Goal: Navigation & Orientation: Find specific page/section

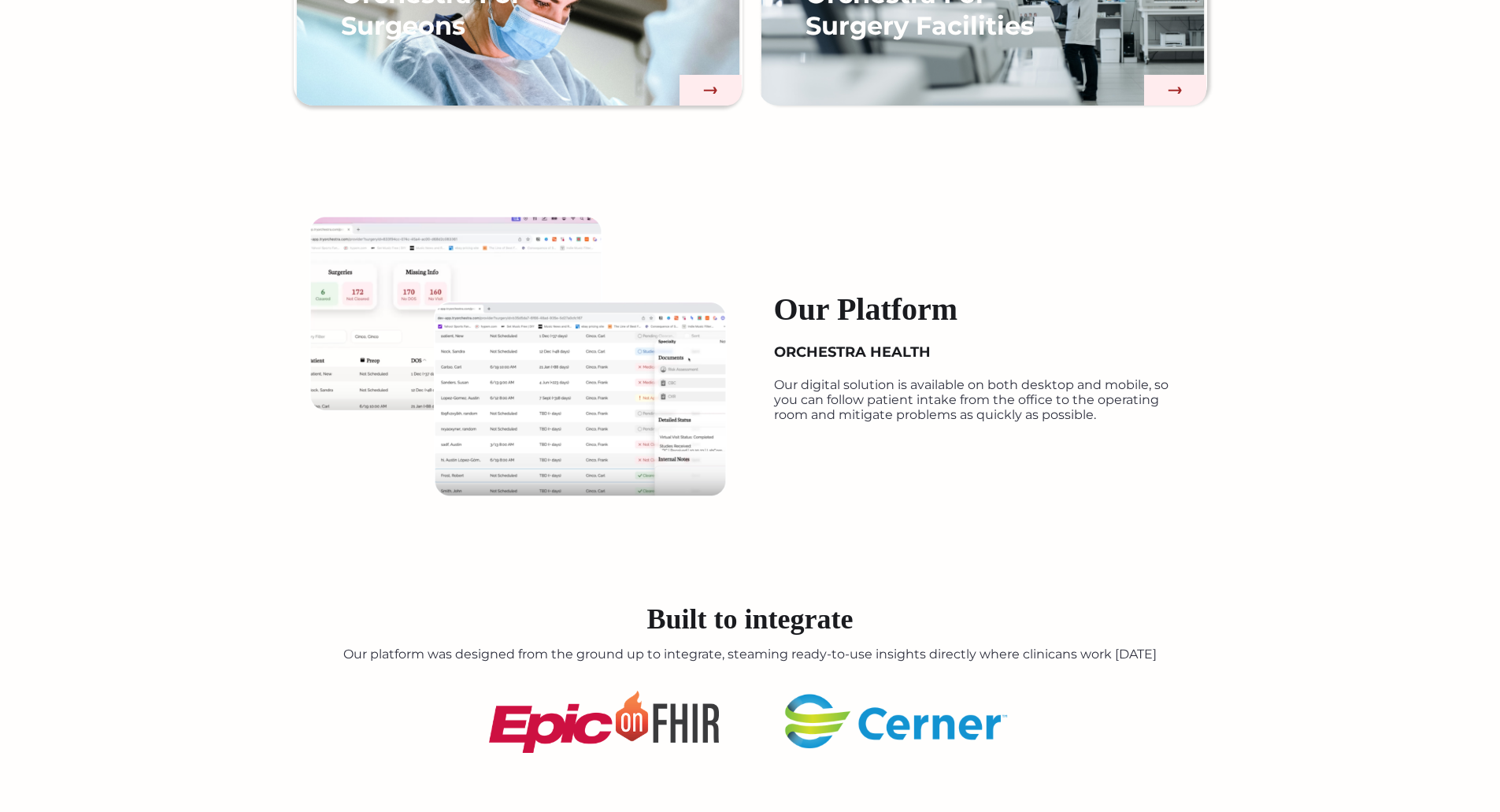
scroll to position [1621, 0]
click at [500, 347] on img at bounding box center [518, 355] width 418 height 281
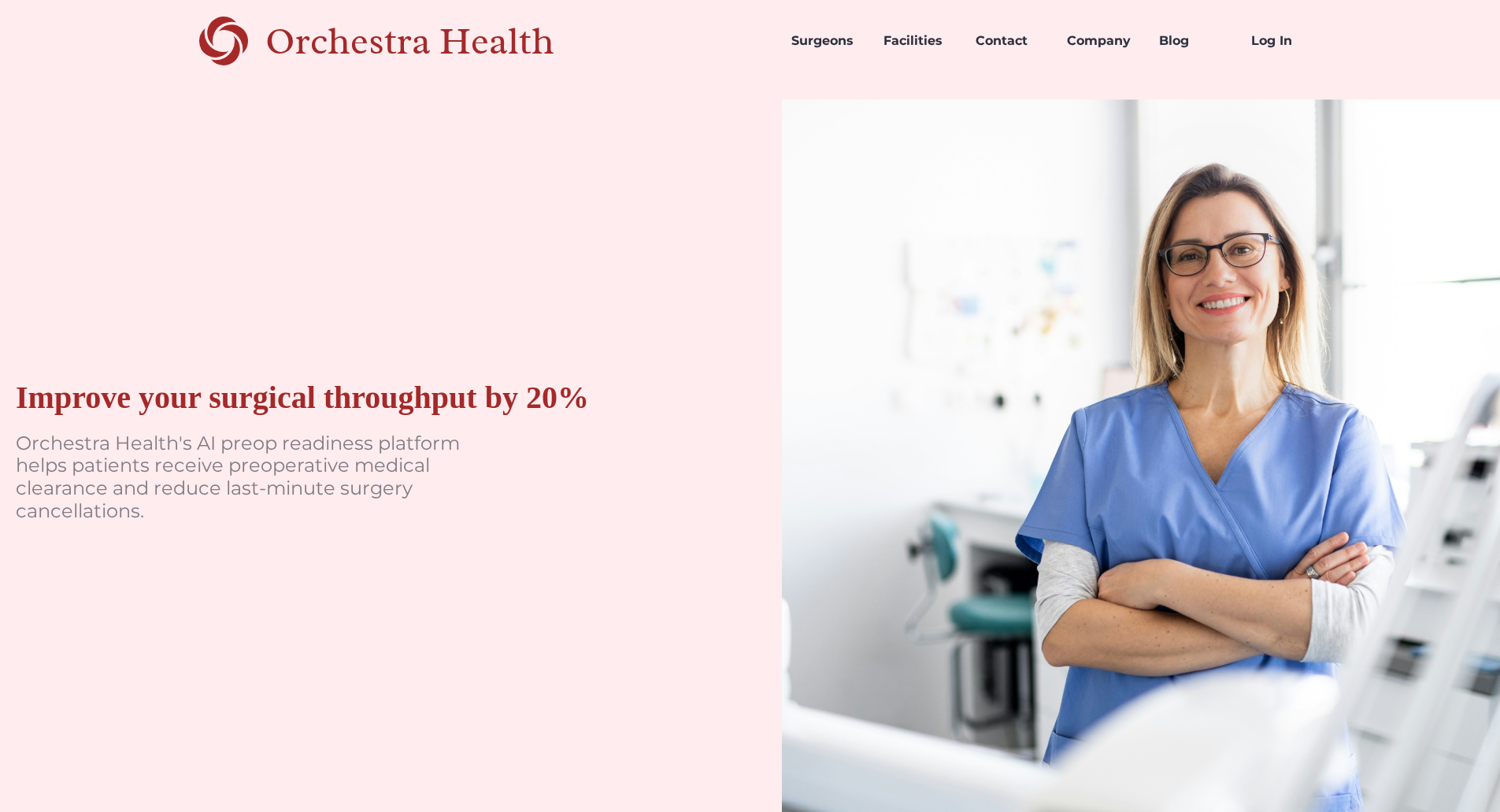
scroll to position [0, 0]
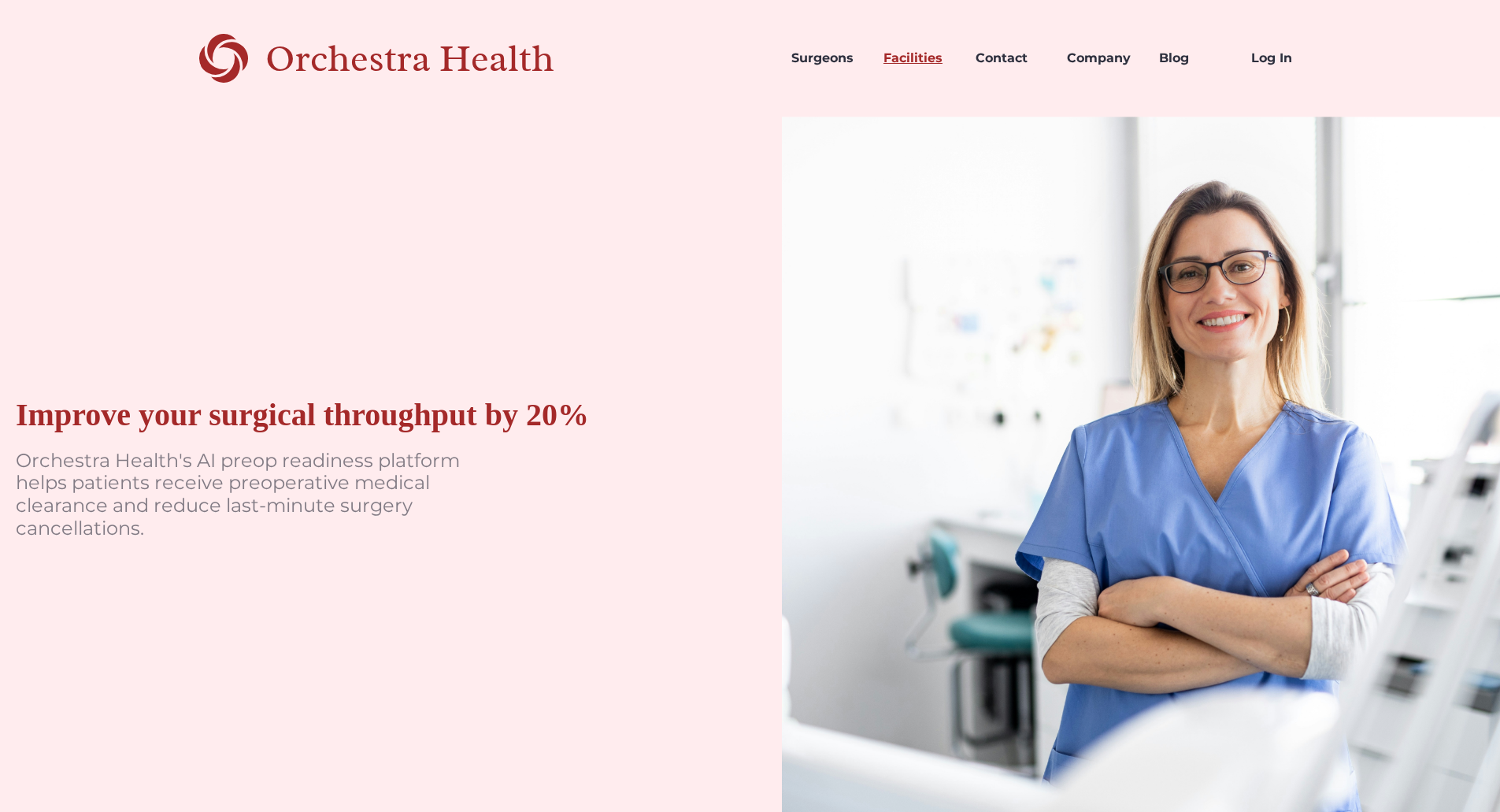
click at [906, 64] on link "Facilities" at bounding box center [917, 58] width 92 height 53
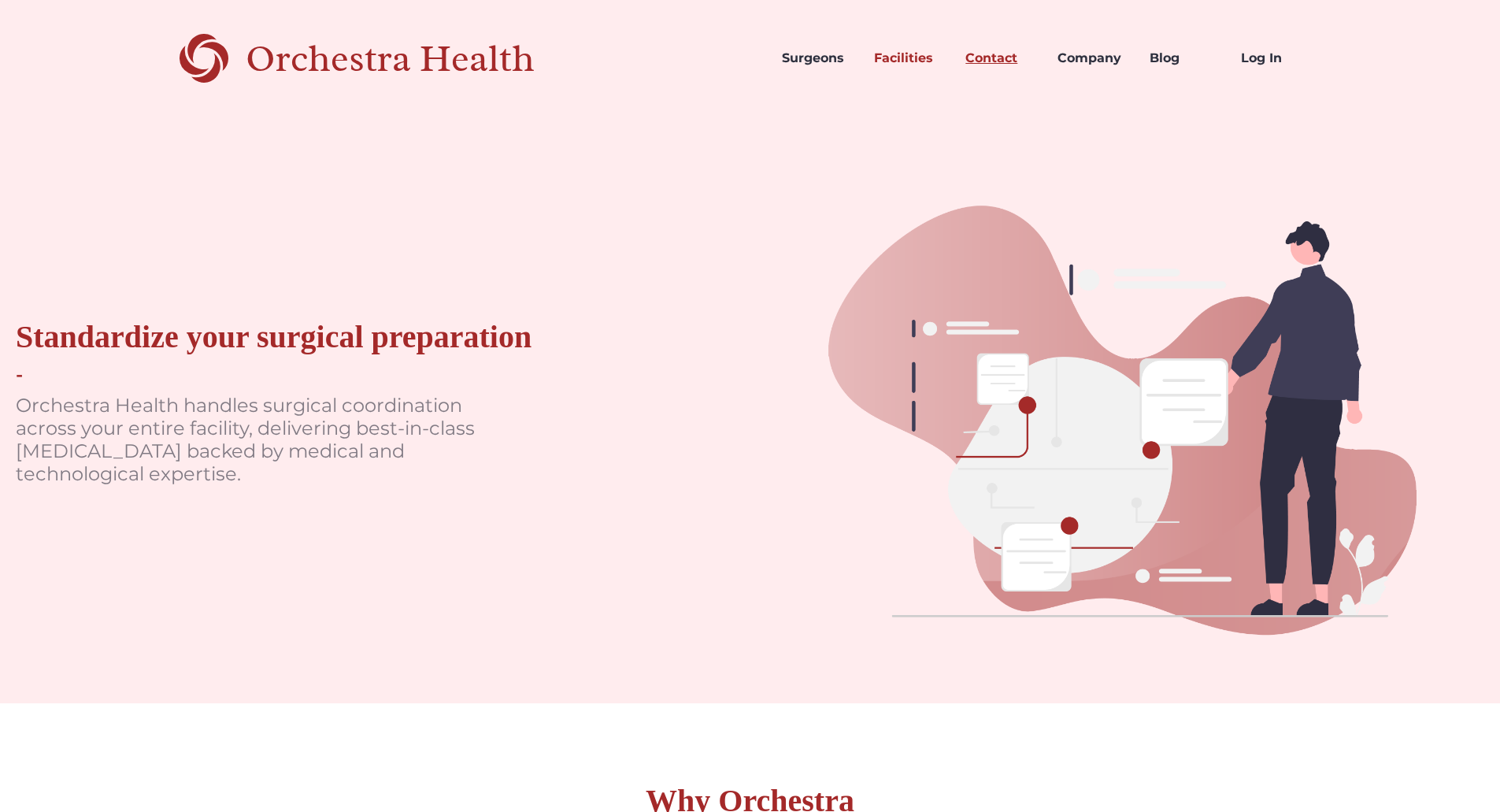
click at [973, 53] on link "Contact" at bounding box center [999, 58] width 92 height 53
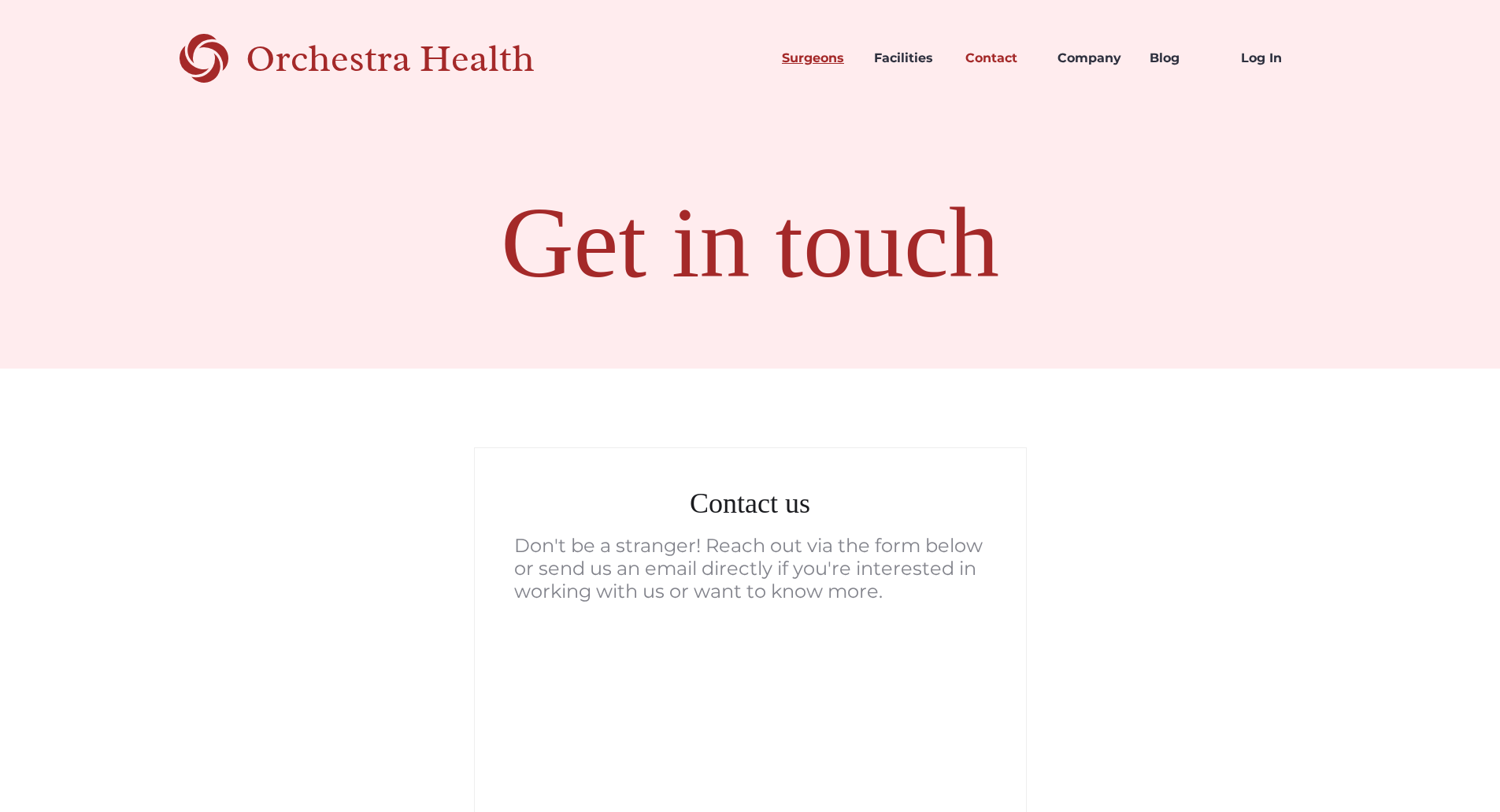
click at [832, 61] on link "Surgeons" at bounding box center [816, 58] width 92 height 53
